Goal: Task Accomplishment & Management: Use online tool/utility

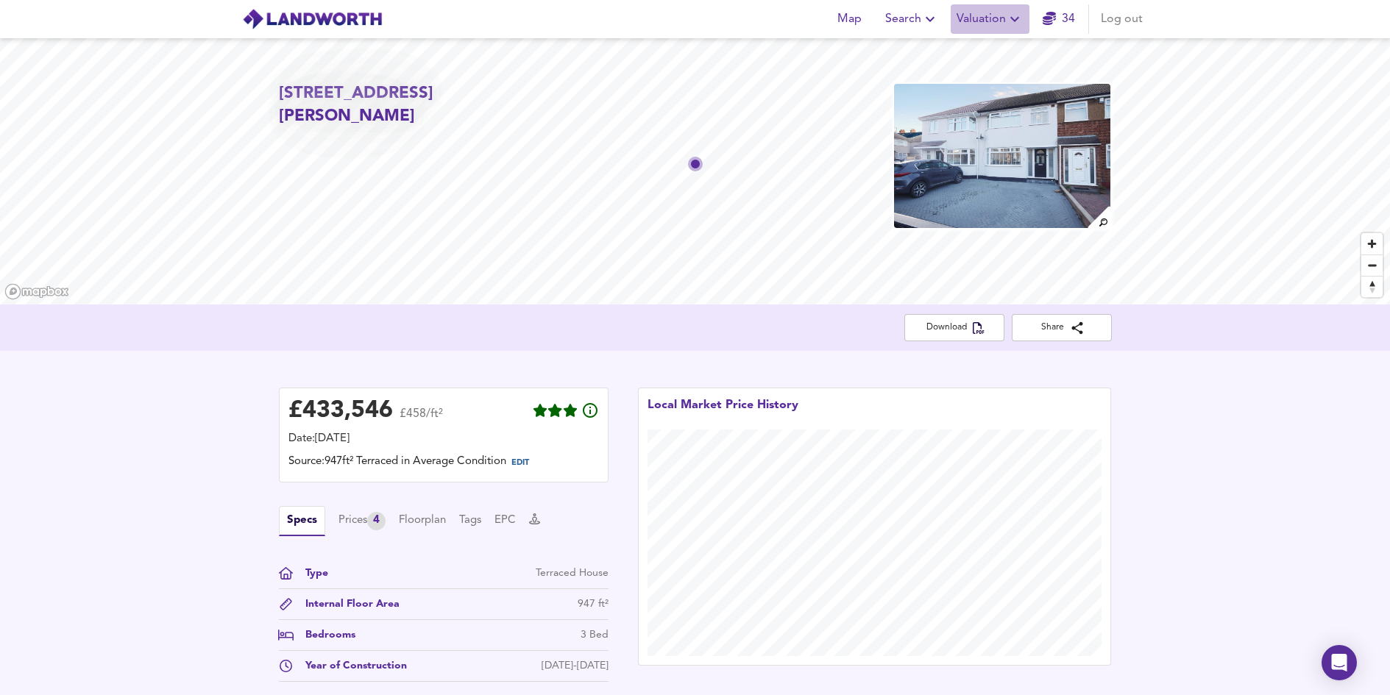
click at [992, 21] on span "Valuation" at bounding box center [989, 19] width 67 height 21
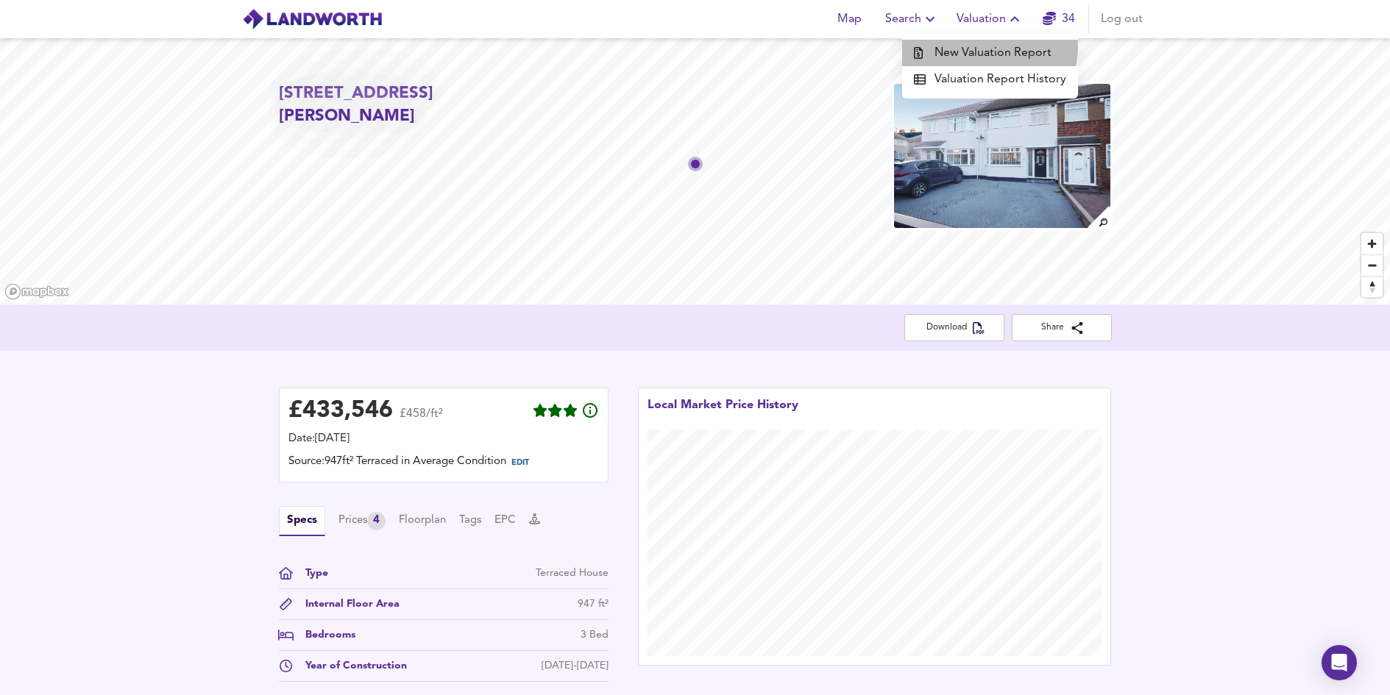
click at [991, 48] on li "New Valuation Report" at bounding box center [990, 53] width 176 height 26
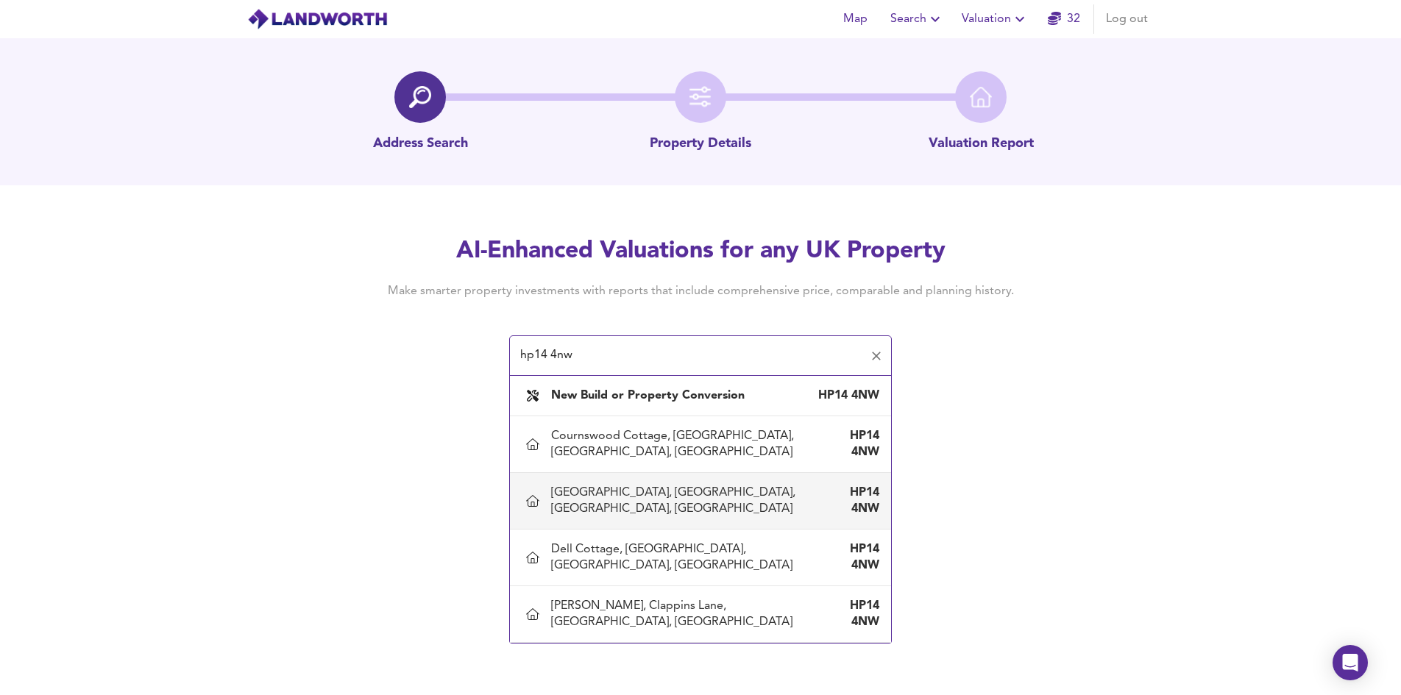
click at [711, 494] on div "[GEOGRAPHIC_DATA], [GEOGRAPHIC_DATA], [GEOGRAPHIC_DATA], [GEOGRAPHIC_DATA]" at bounding box center [685, 501] width 269 height 32
type input "[GEOGRAPHIC_DATA], [GEOGRAPHIC_DATA], [GEOGRAPHIC_DATA], [GEOGRAPHIC_DATA]"
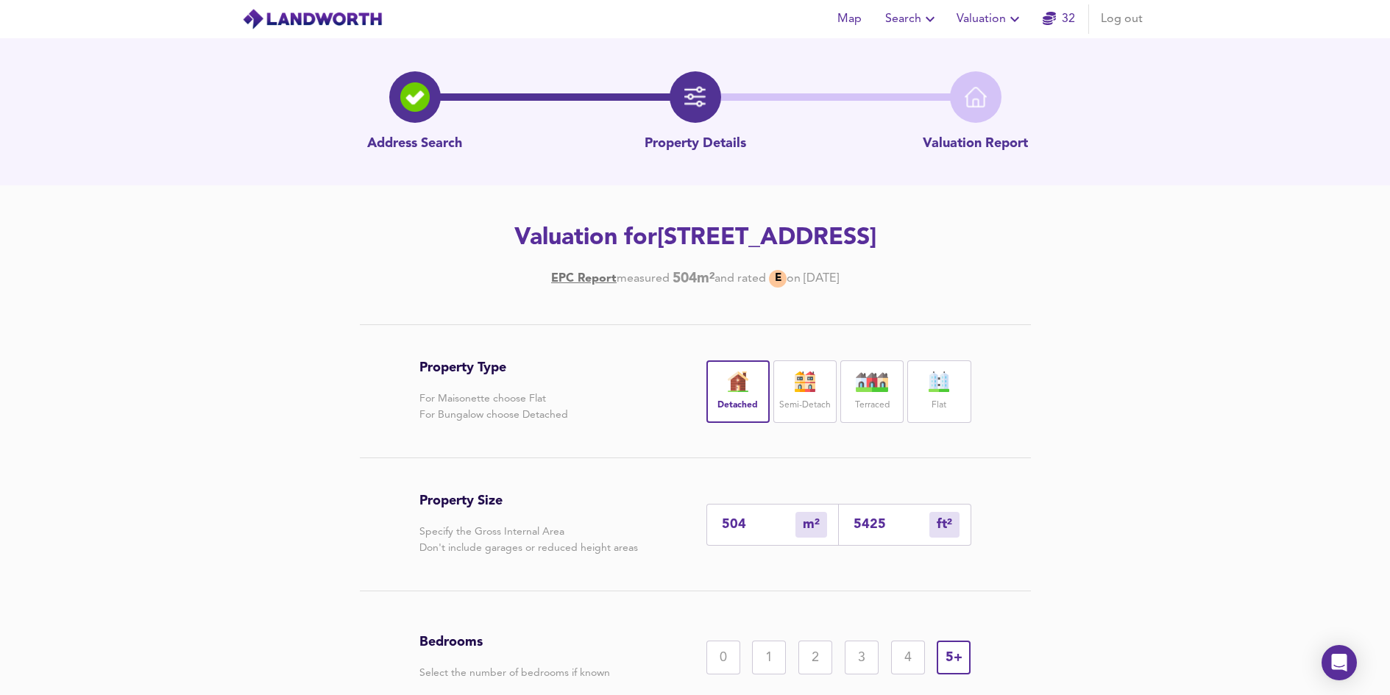
scroll to position [180, 0]
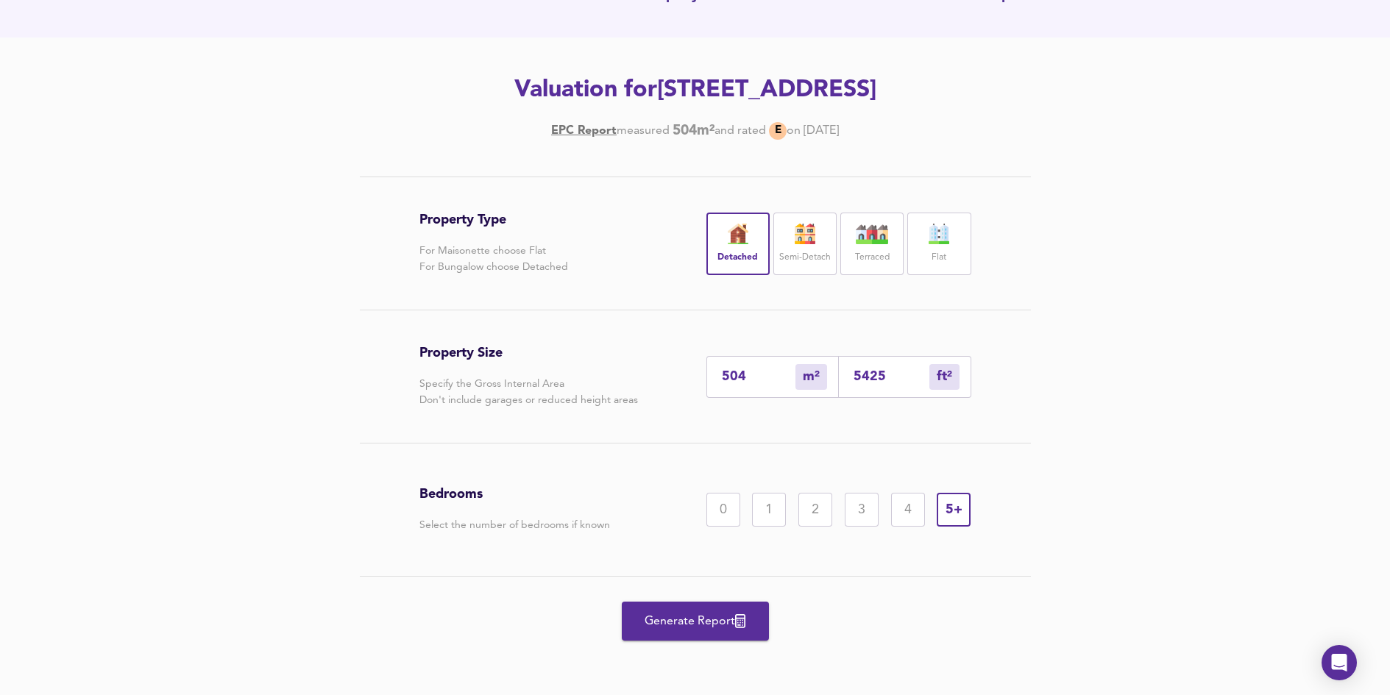
click at [692, 616] on span "Generate Report" at bounding box center [695, 621] width 118 height 21
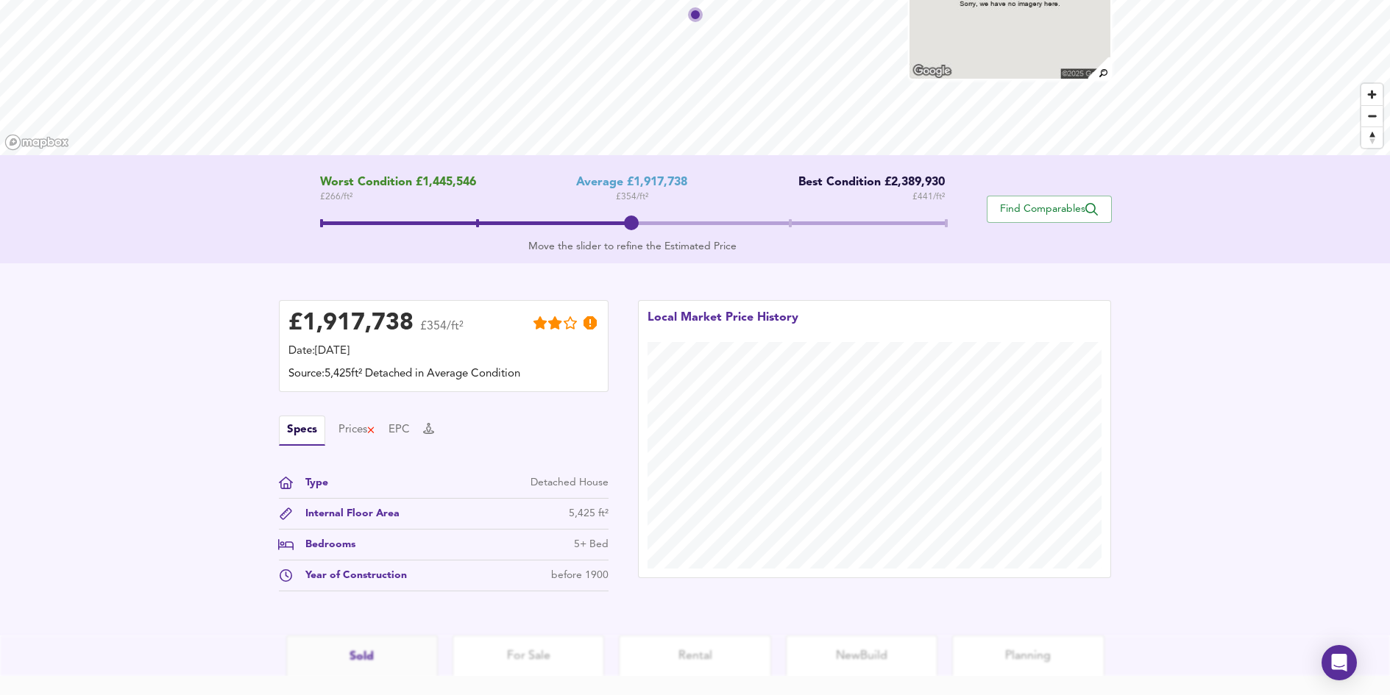
scroll to position [248, 0]
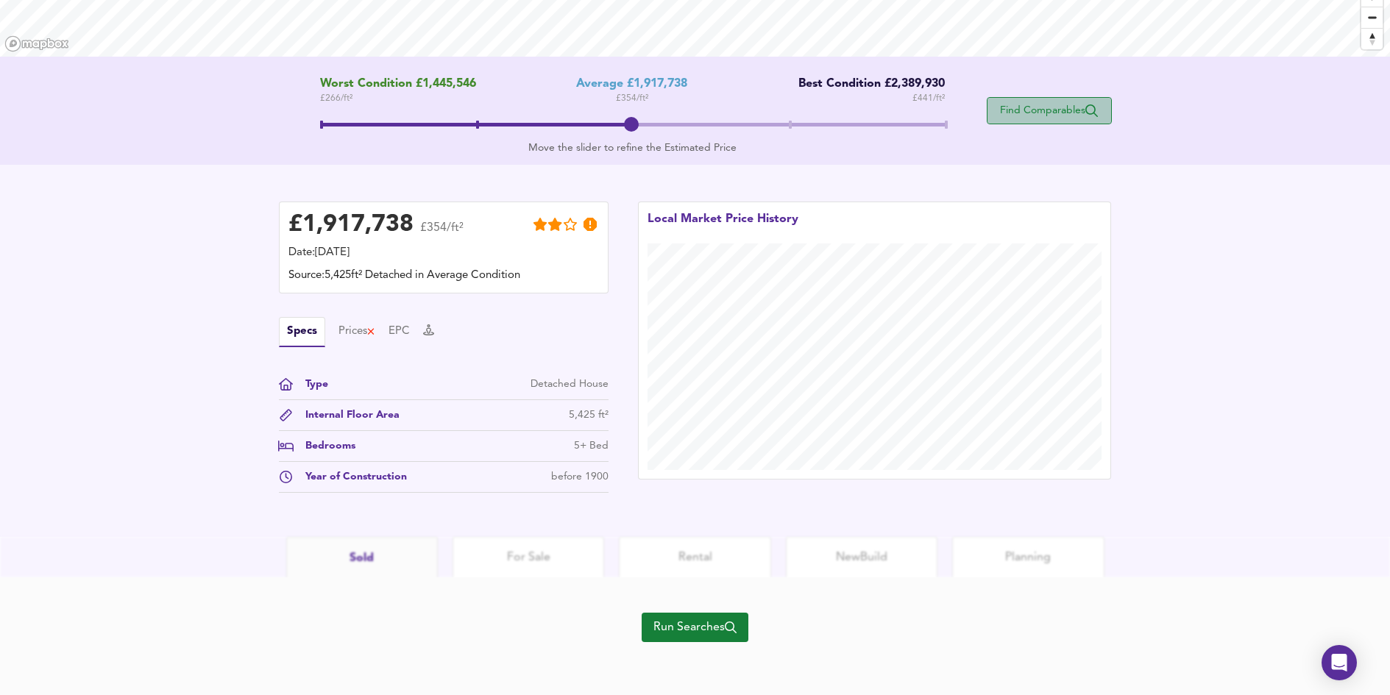
click at [1023, 111] on span "Find Comparables" at bounding box center [1049, 111] width 109 height 14
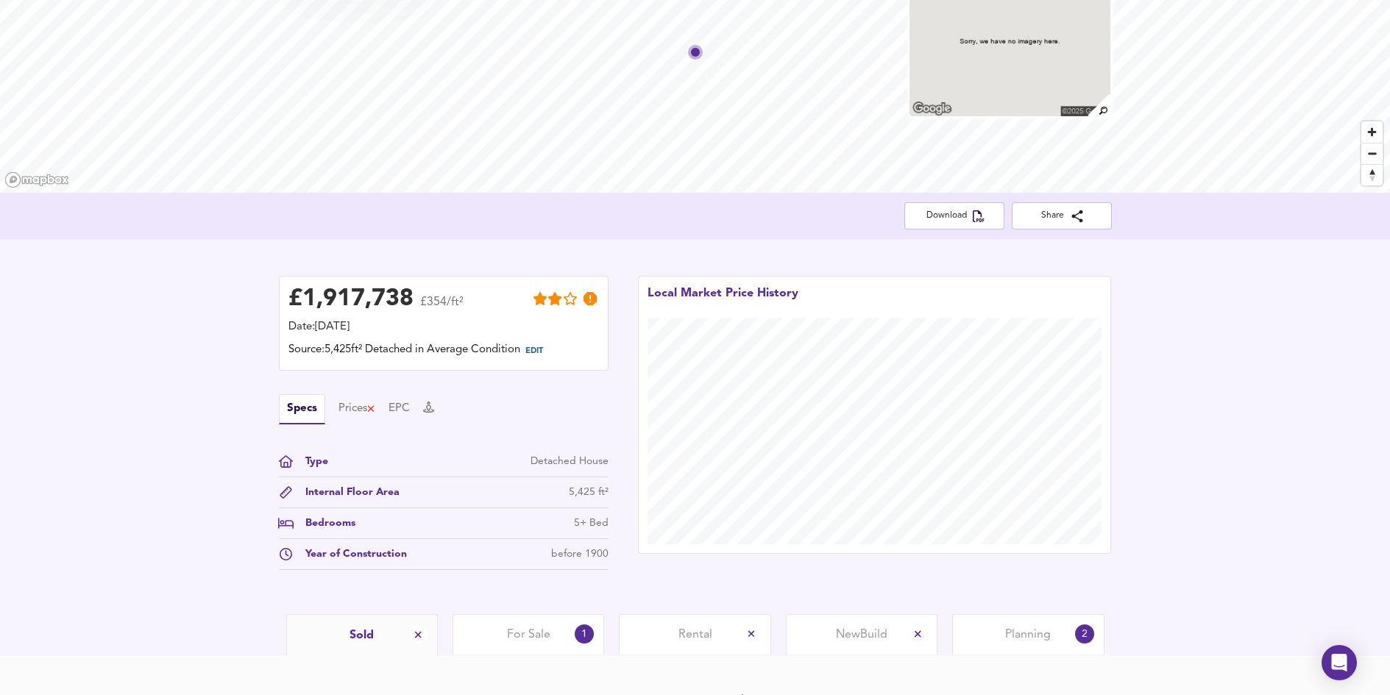
scroll to position [219, 0]
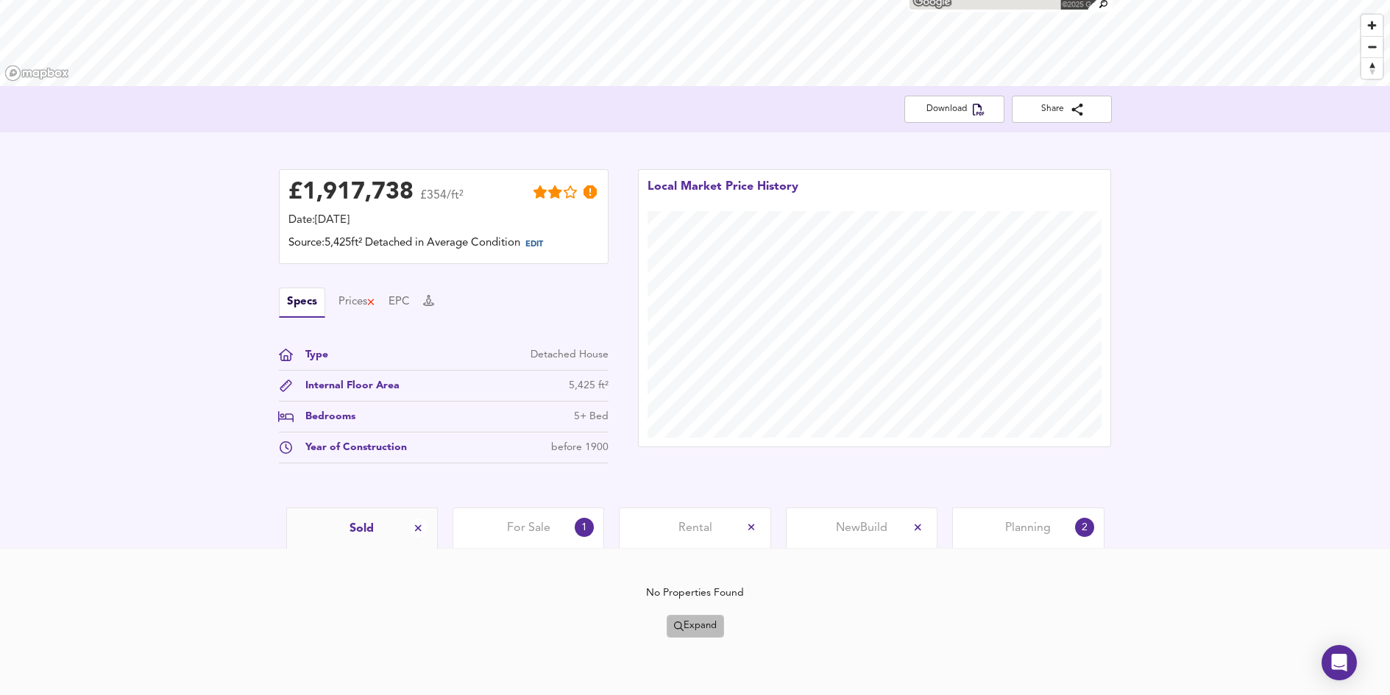
click at [702, 628] on span "Expand" at bounding box center [695, 626] width 43 height 17
click at [686, 620] on span "Expand" at bounding box center [695, 626] width 43 height 17
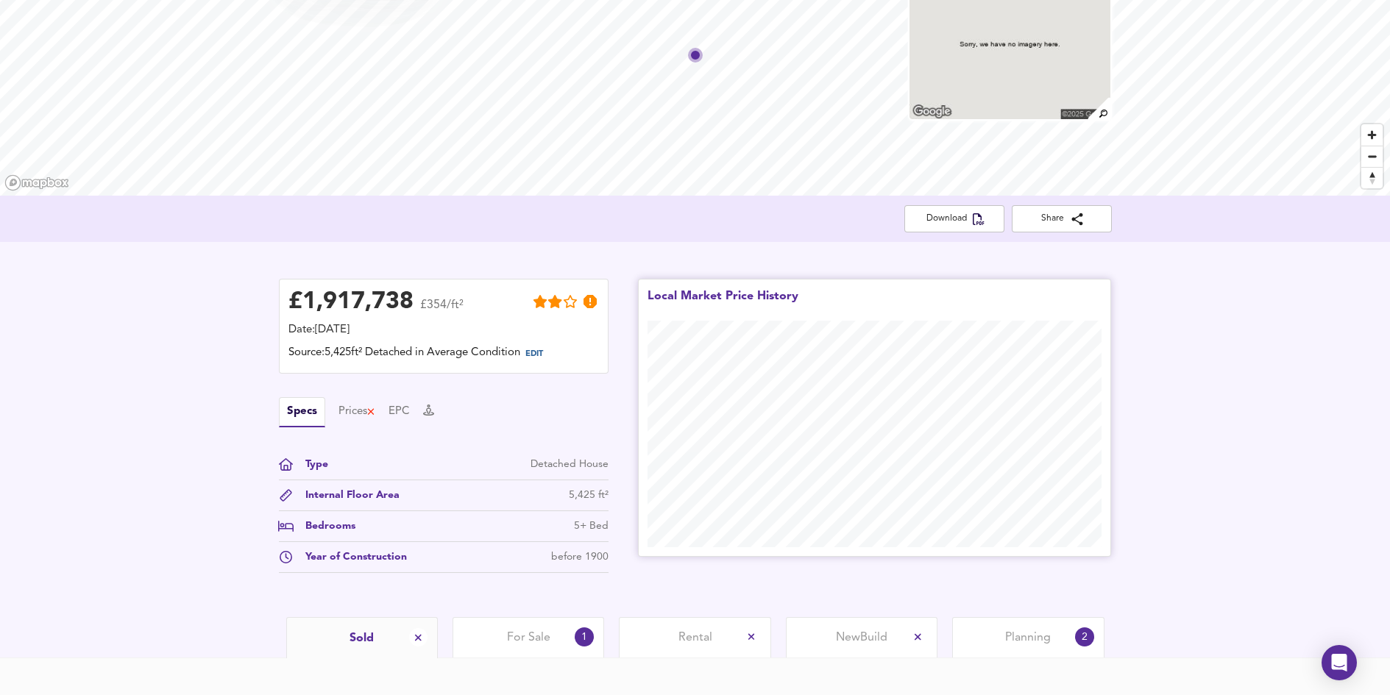
scroll to position [0, 0]
